Goal: Find specific page/section: Find specific page/section

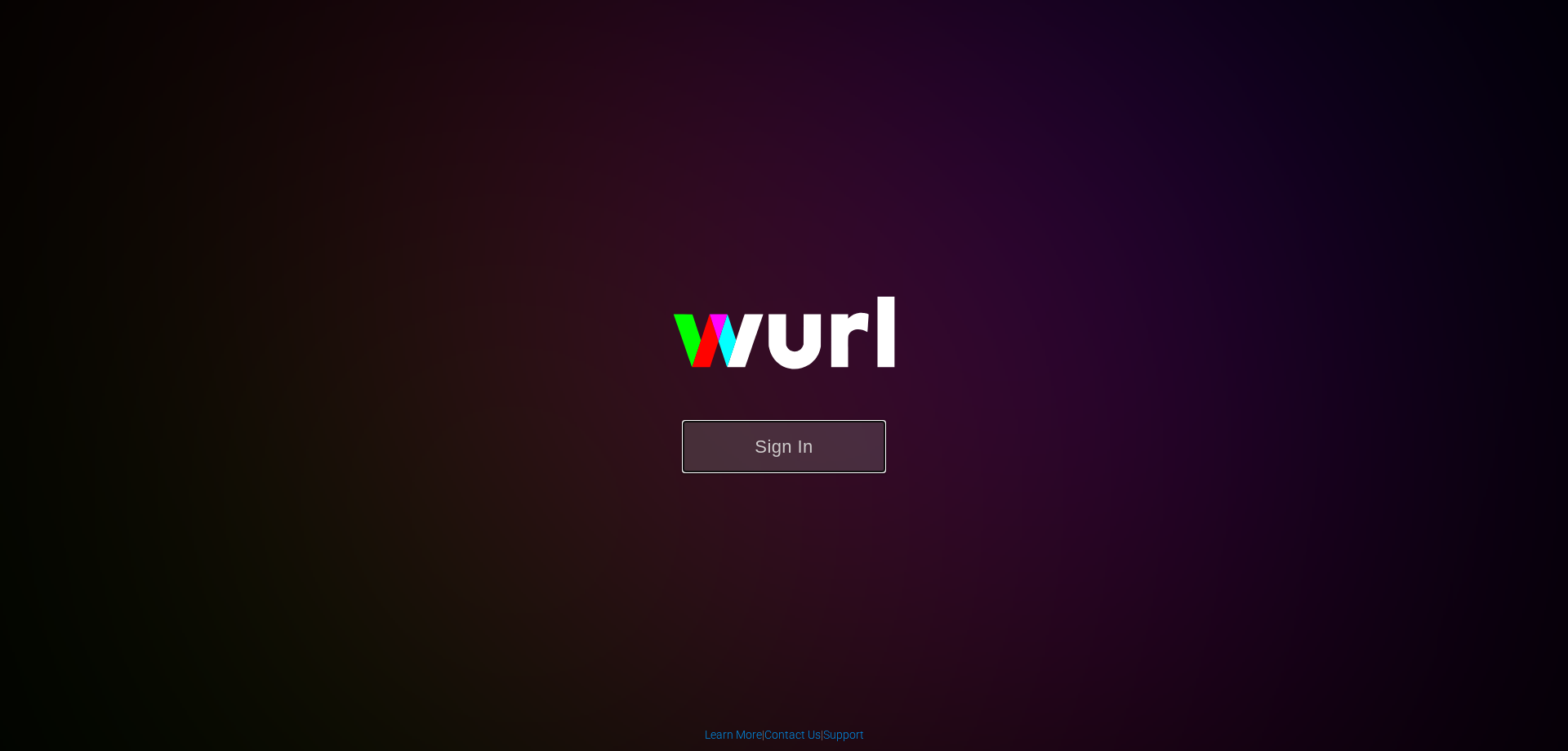
click at [774, 439] on button "Sign In" at bounding box center [784, 446] width 204 height 53
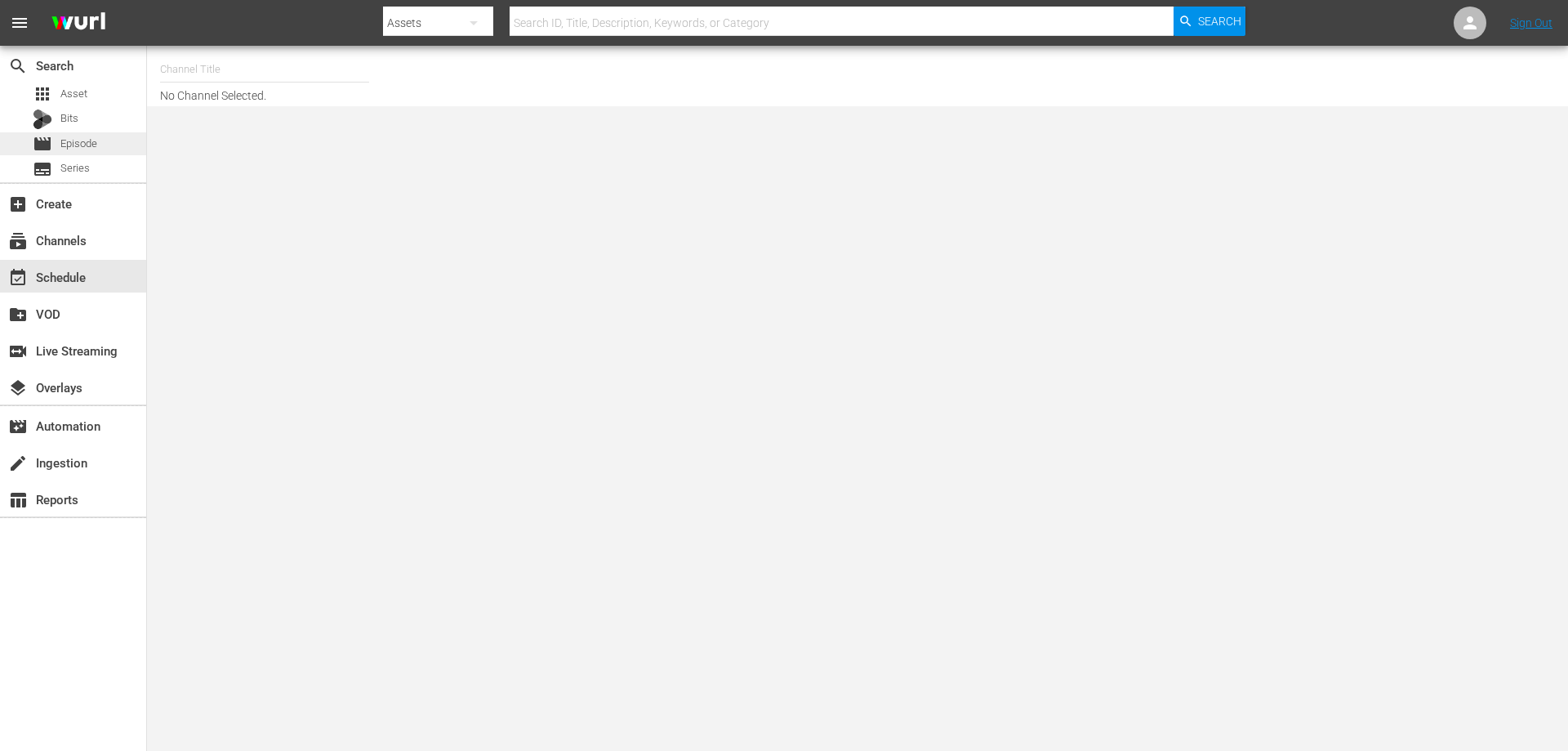
click at [74, 148] on span "Episode" at bounding box center [79, 144] width 37 height 17
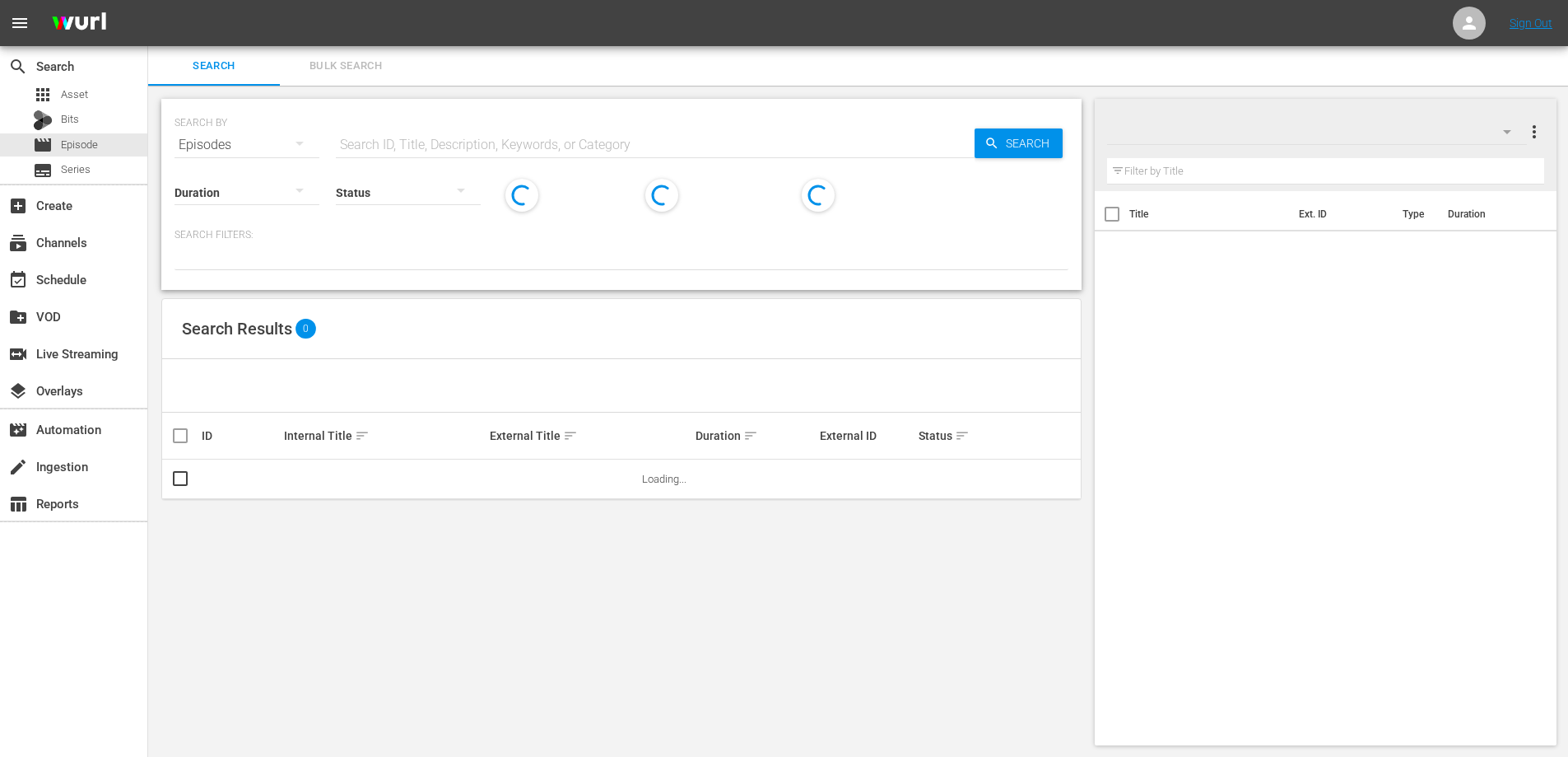
click at [1153, 167] on input "text" at bounding box center [1325, 170] width 438 height 26
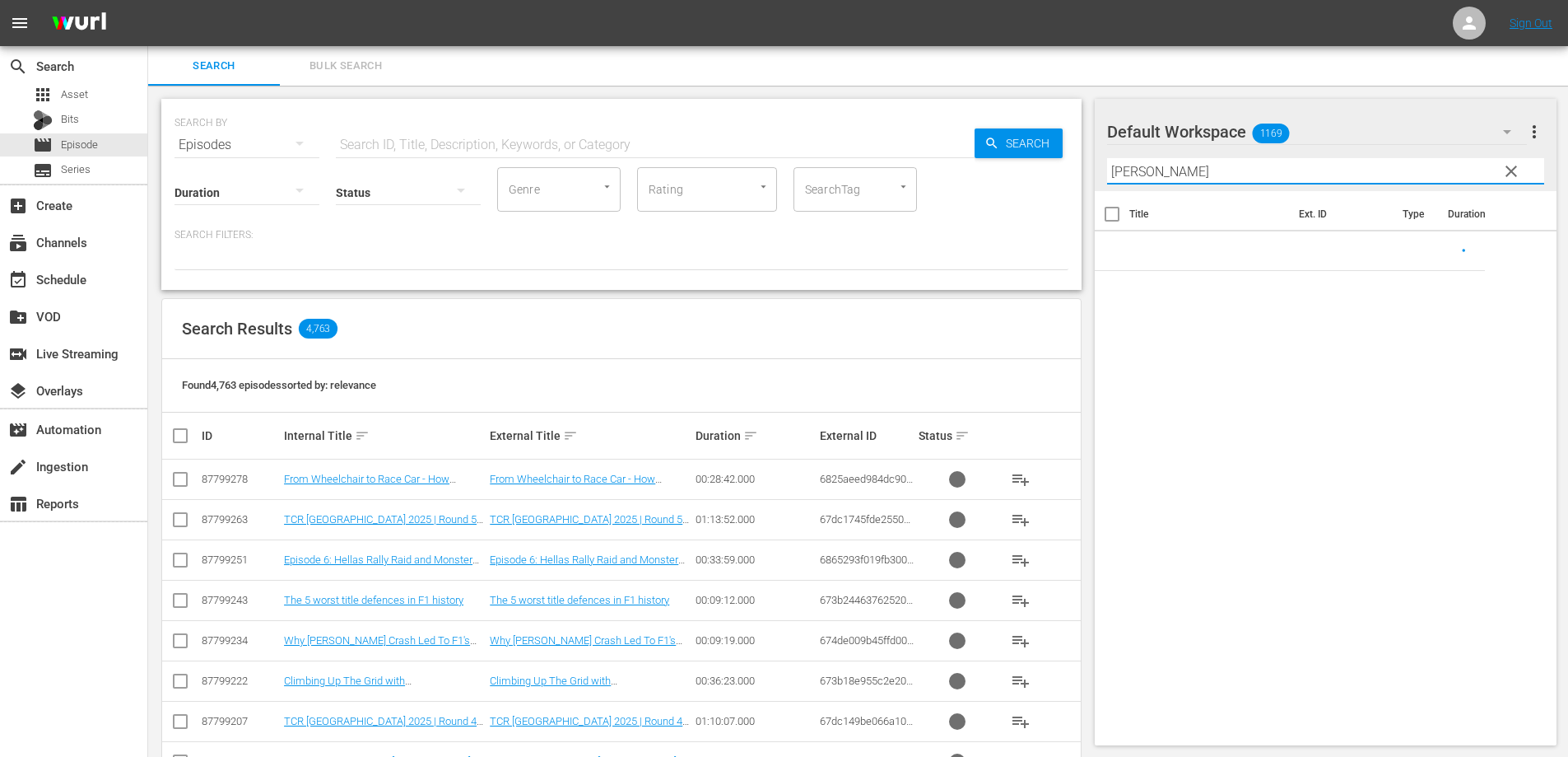
type input "[PERSON_NAME]"
click at [1513, 174] on span "clear" at bounding box center [1511, 171] width 20 height 20
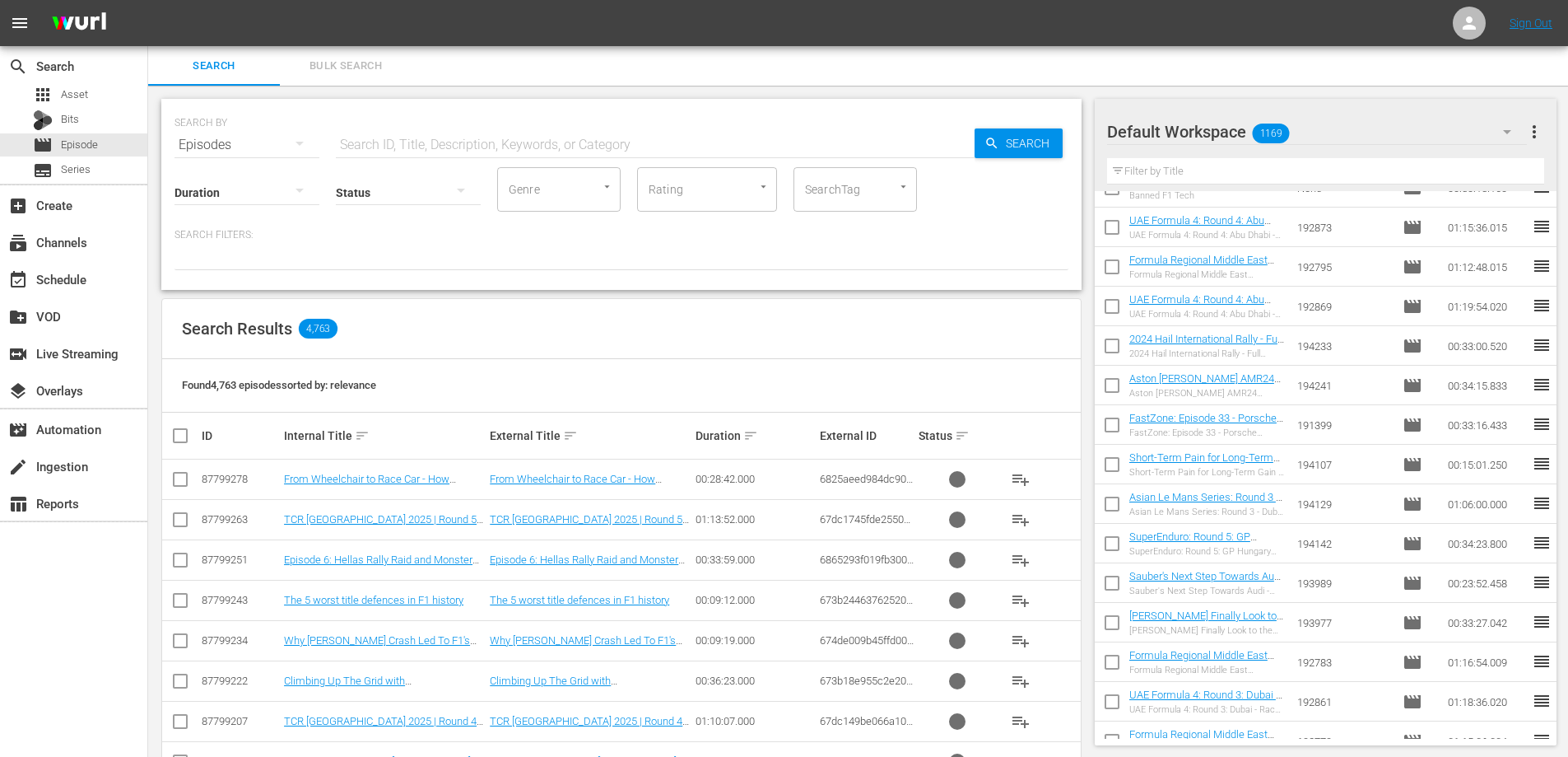
scroll to position [1764, 0]
drag, startPoint x: 1206, startPoint y: 422, endPoint x: 1445, endPoint y: 472, distance: 244.2
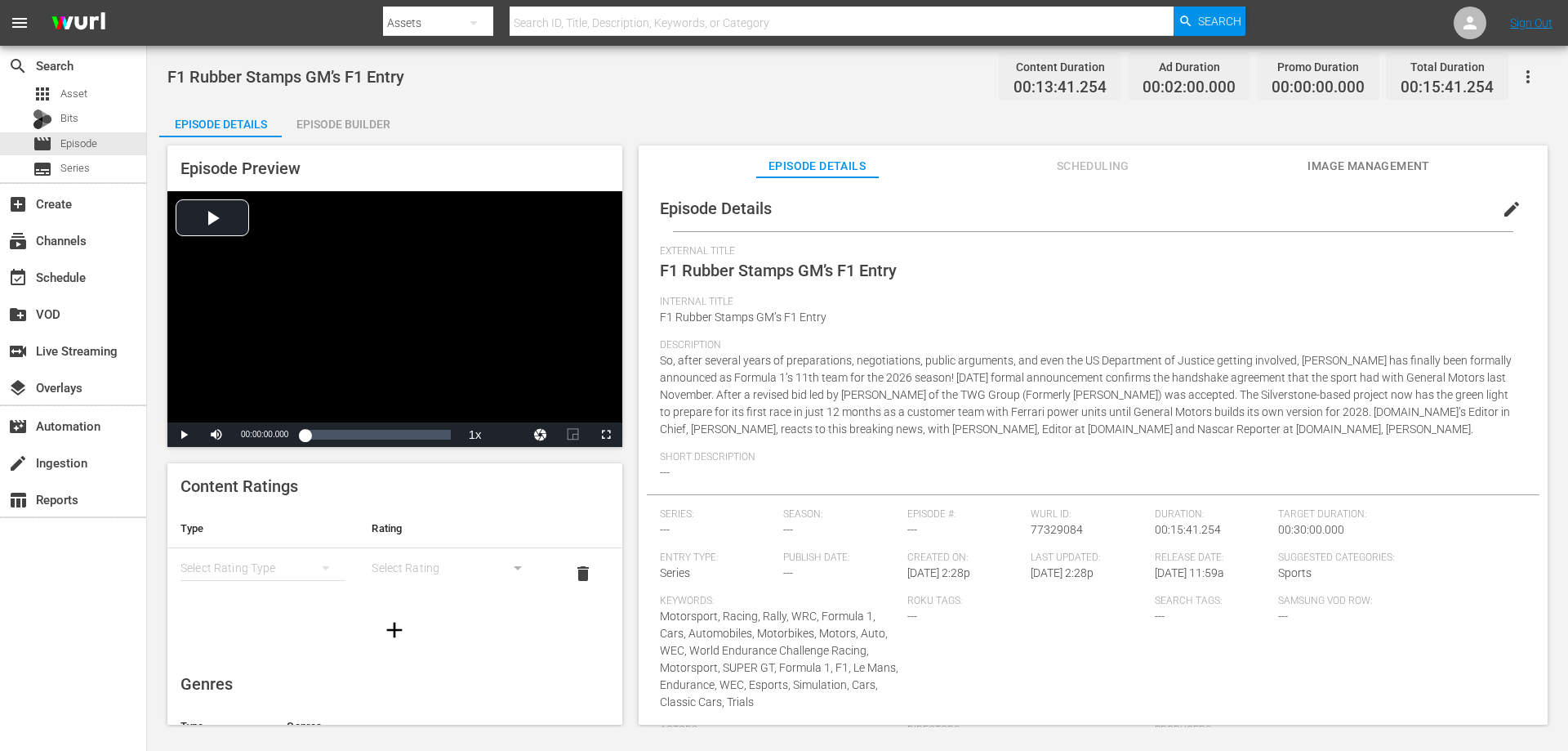
click at [389, 85] on span "F1 Rubber Stamps GM’s F1 Entry" at bounding box center [285, 77] width 237 height 19
copy span "F1 Rubber Stamps GM’s F1 Entry"
